Goal: Find specific page/section: Find specific page/section

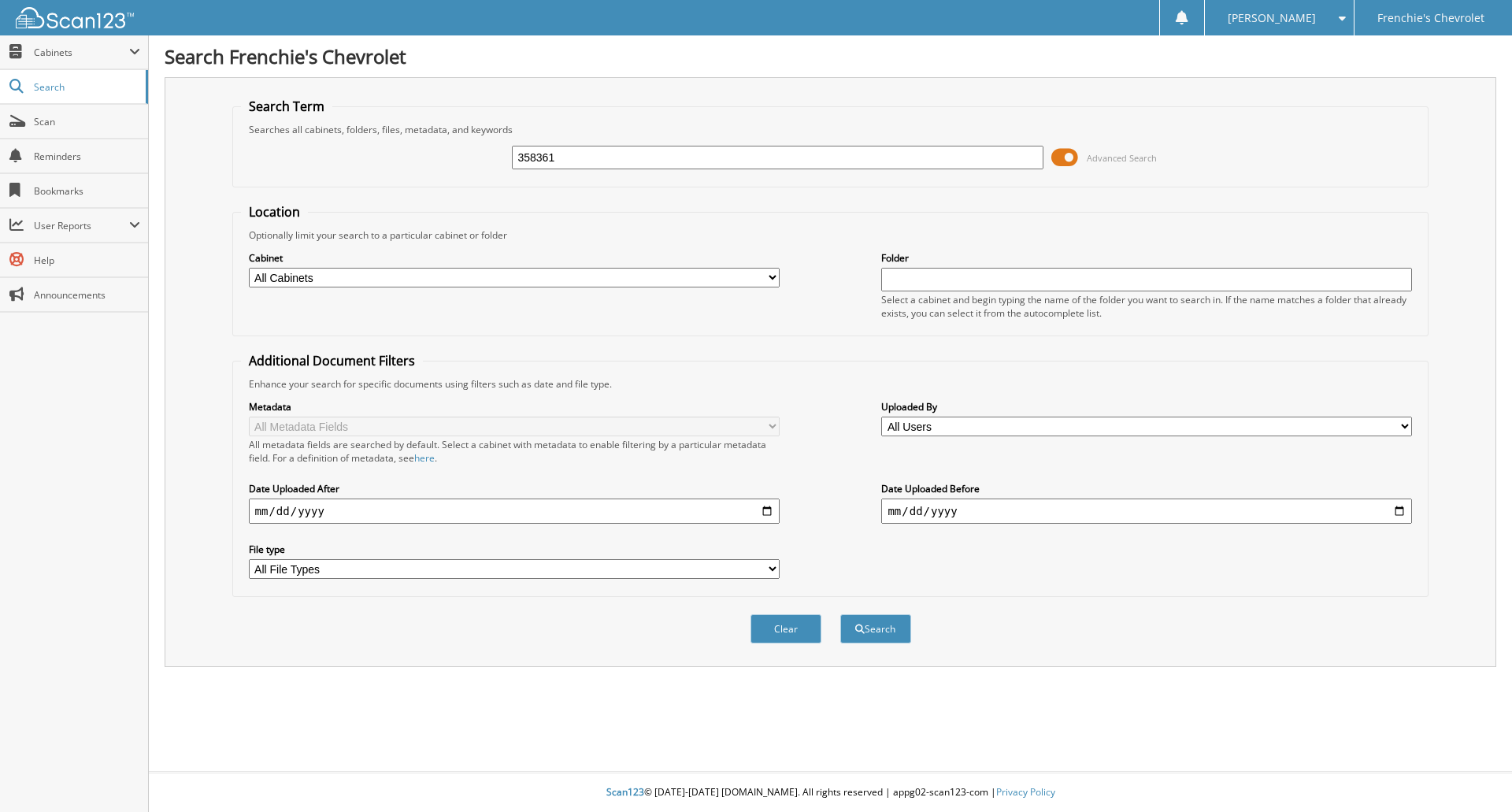
type input "358361"
click at [840, 614] on button "Search" at bounding box center [875, 628] width 71 height 29
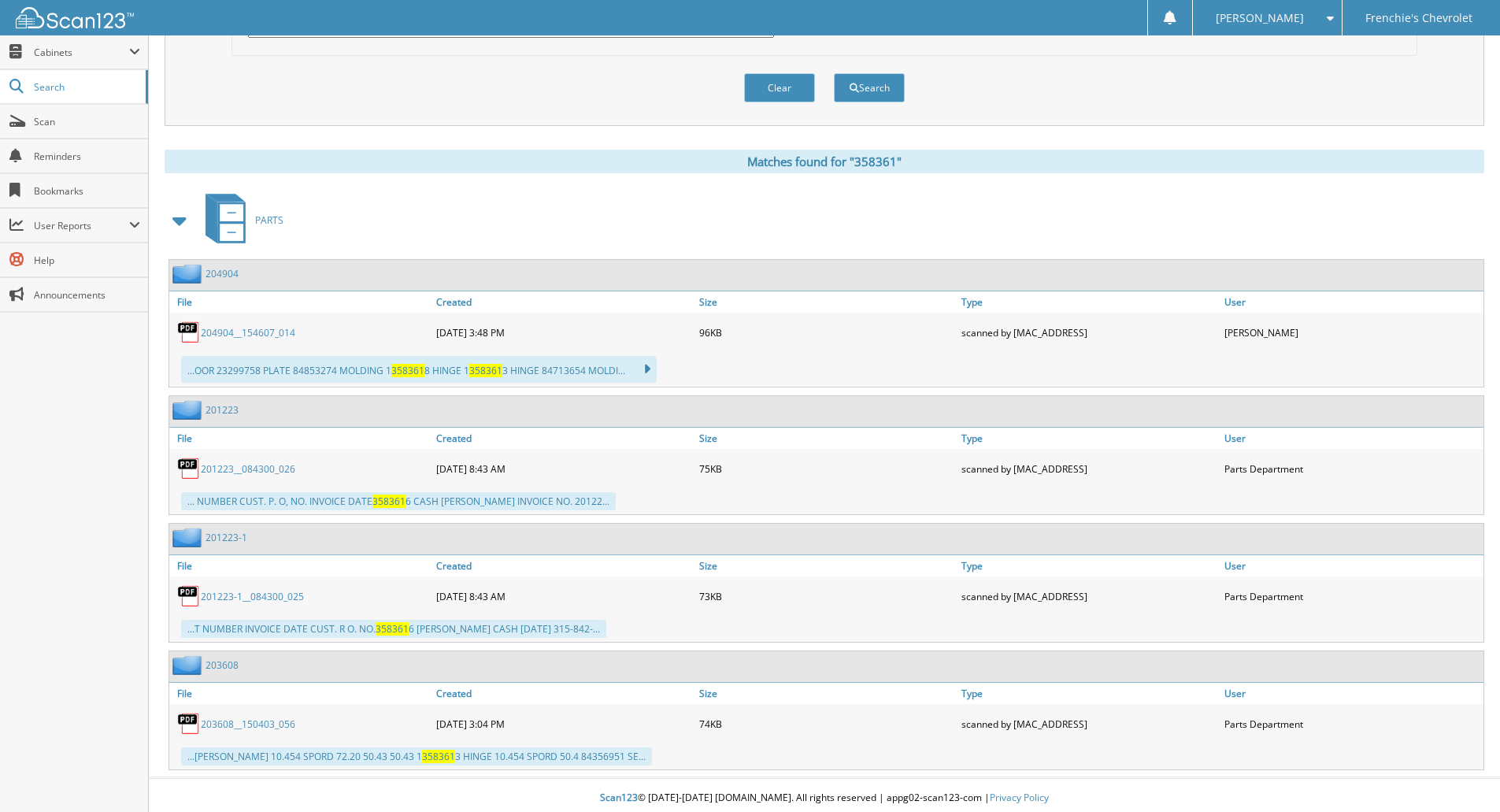
scroll to position [547, 0]
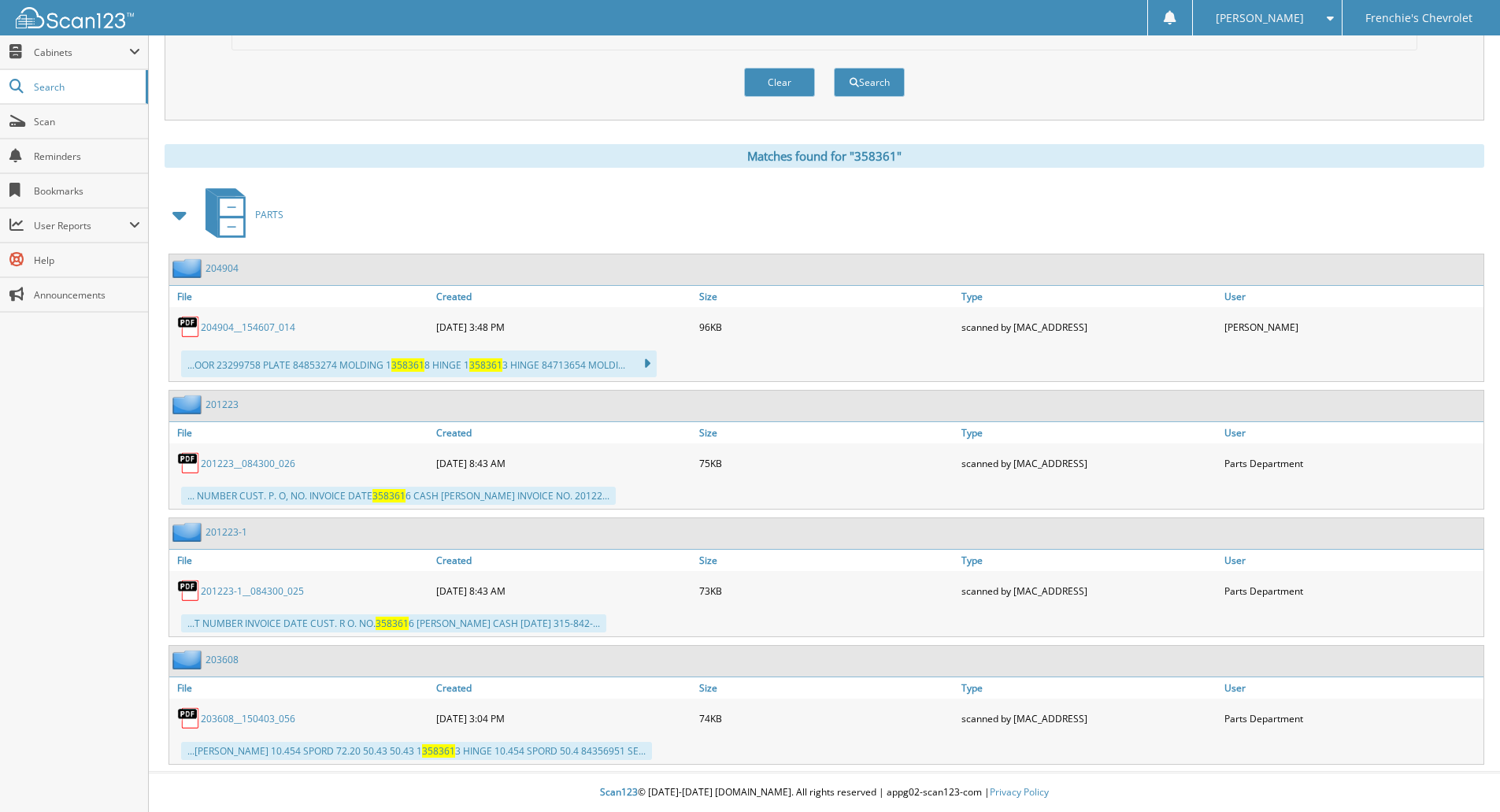
click at [218, 331] on link "204904__154607_014" at bounding box center [248, 326] width 95 height 13
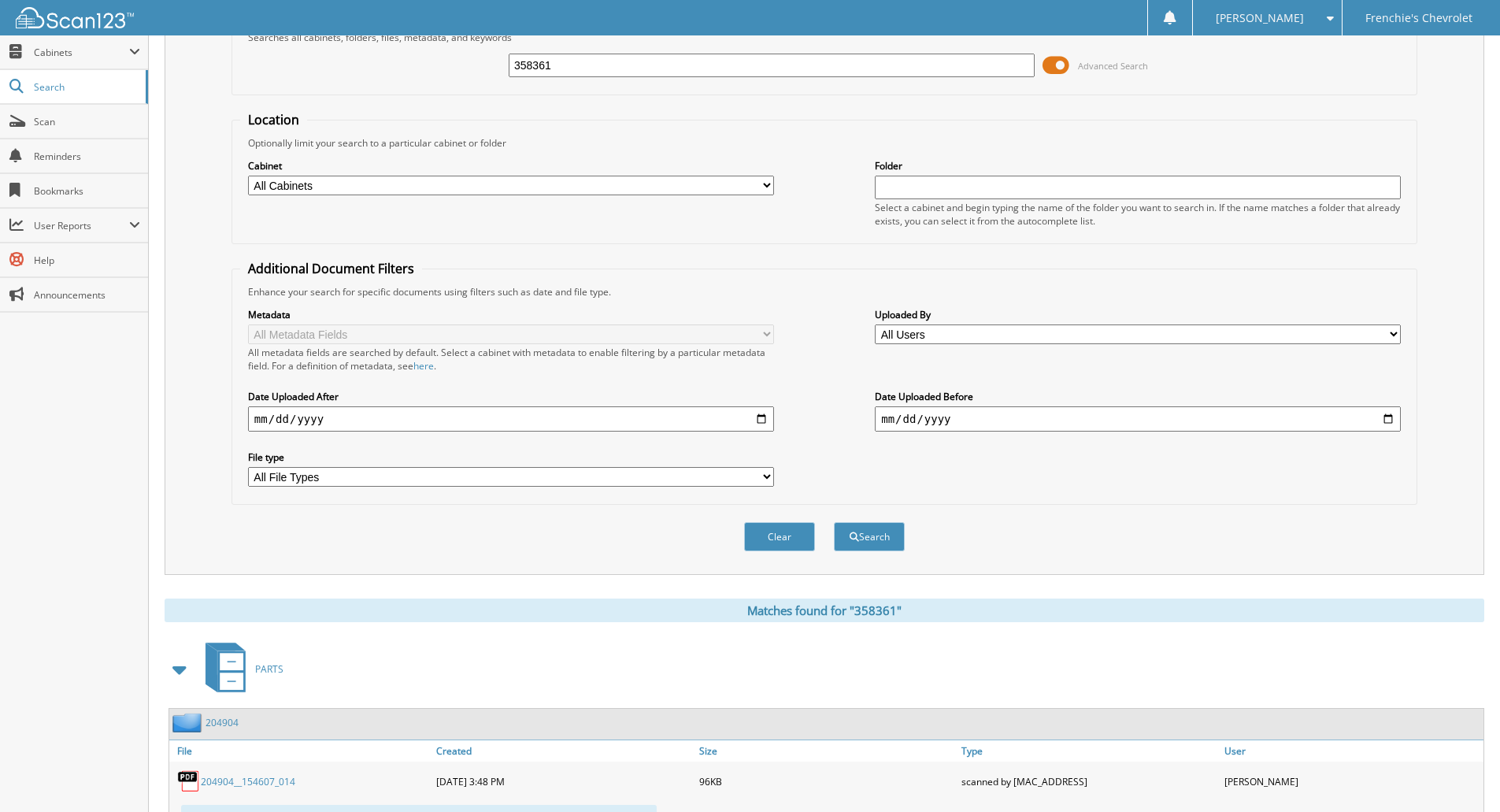
scroll to position [74, 0]
